Goal: Find specific page/section: Find specific page/section

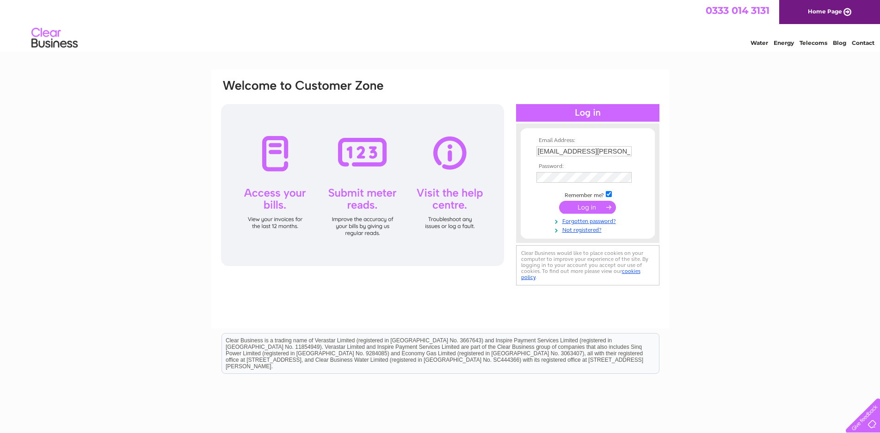
click at [574, 210] on input "submit" at bounding box center [587, 207] width 57 height 13
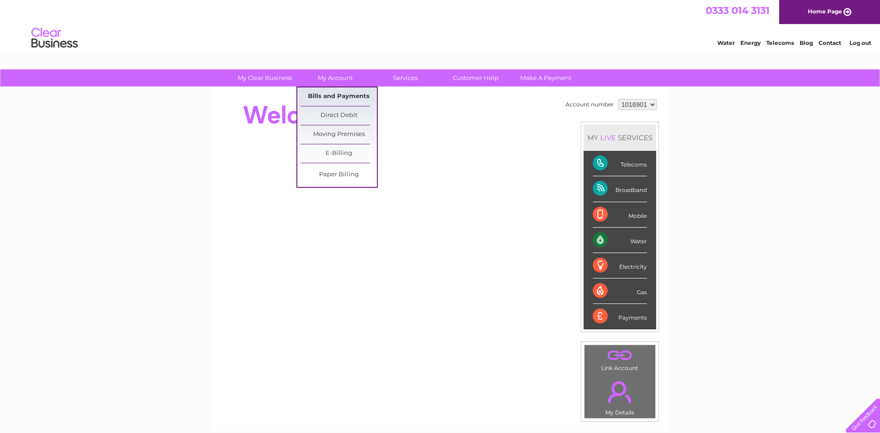
click at [334, 95] on link "Bills and Payments" at bounding box center [339, 96] width 76 height 19
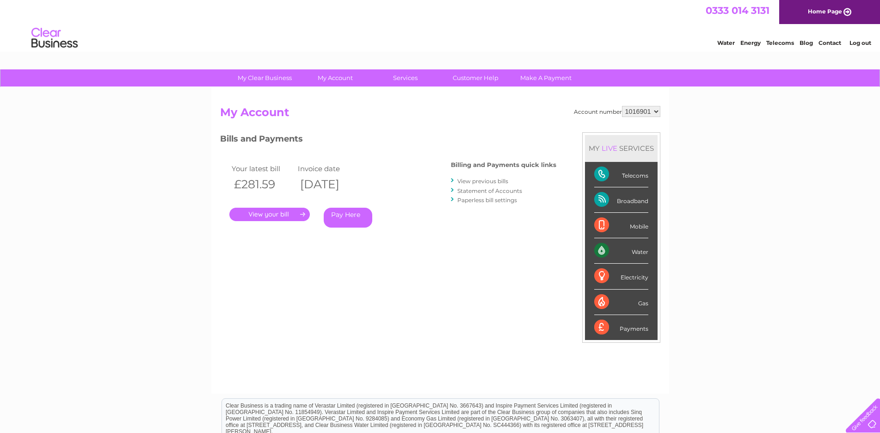
click at [275, 213] on link "." at bounding box center [269, 214] width 80 height 13
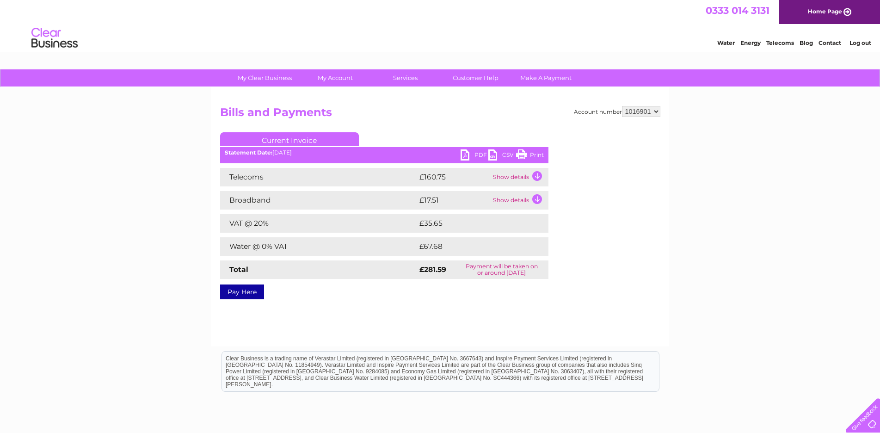
click at [472, 154] on link "PDF" at bounding box center [475, 155] width 28 height 13
